Goal: Task Accomplishment & Management: Manage account settings

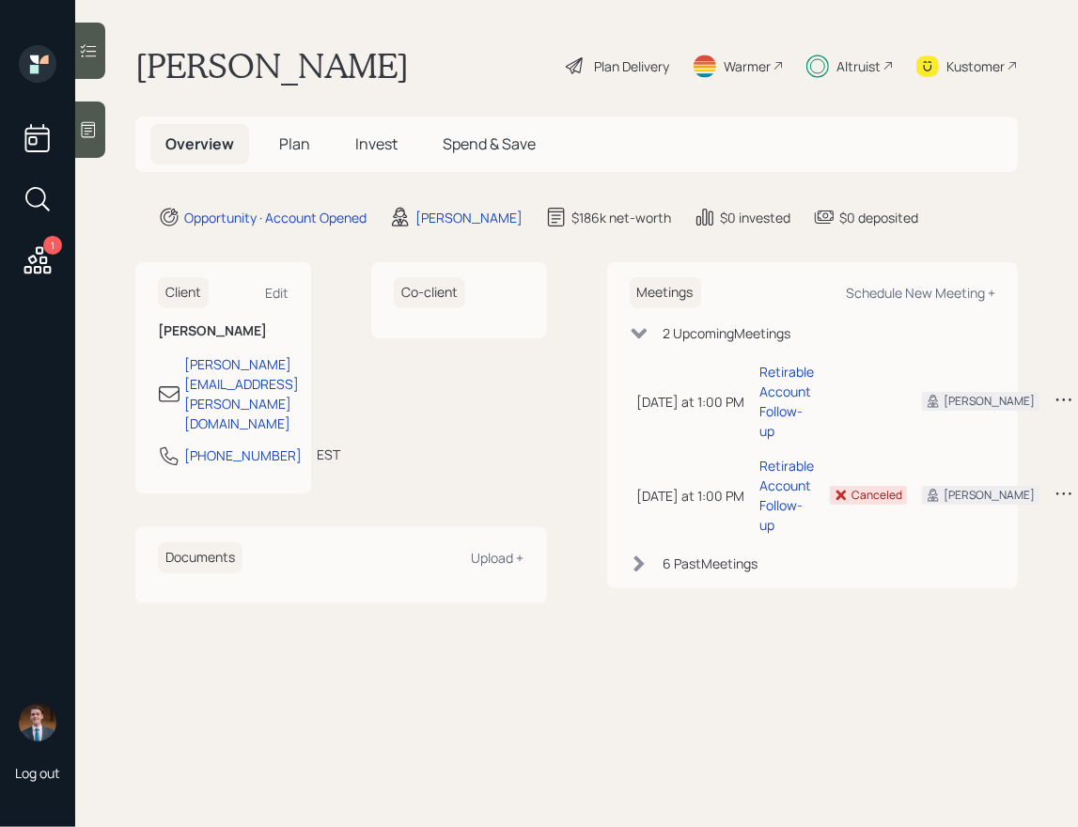
click at [361, 133] on h5 "Invest" at bounding box center [376, 144] width 72 height 40
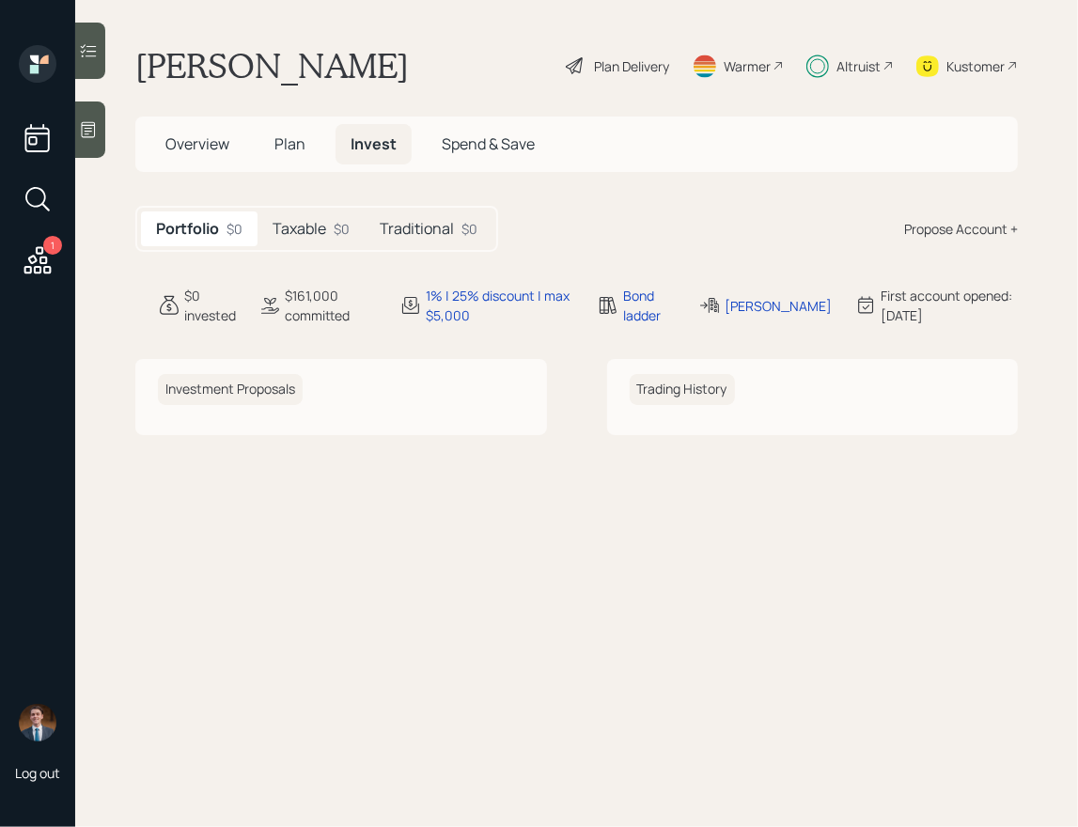
click at [415, 225] on h5 "Traditional" at bounding box center [417, 229] width 74 height 18
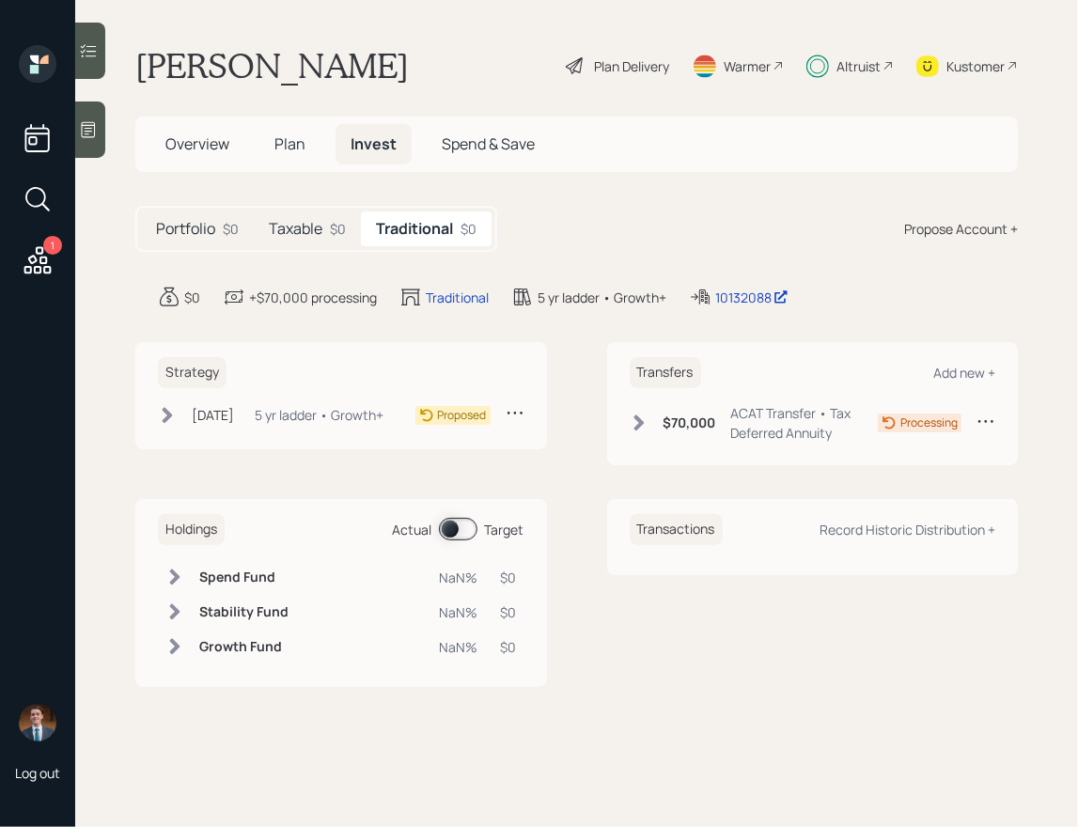
click at [304, 225] on h5 "Taxable" at bounding box center [296, 229] width 54 height 18
